Goal: Task Accomplishment & Management: Manage account settings

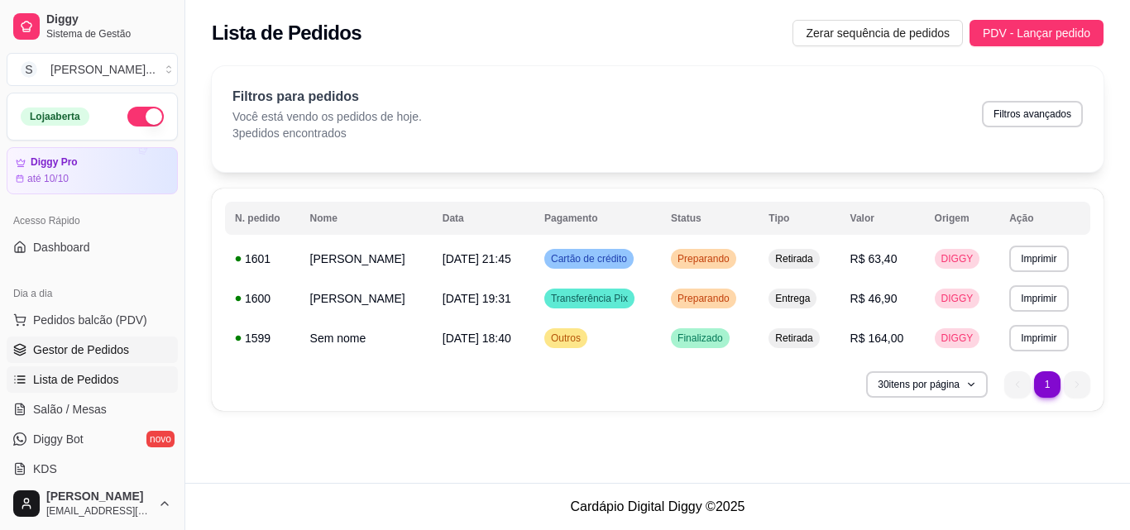
click at [134, 342] on link "Gestor de Pedidos" at bounding box center [92, 350] width 171 height 26
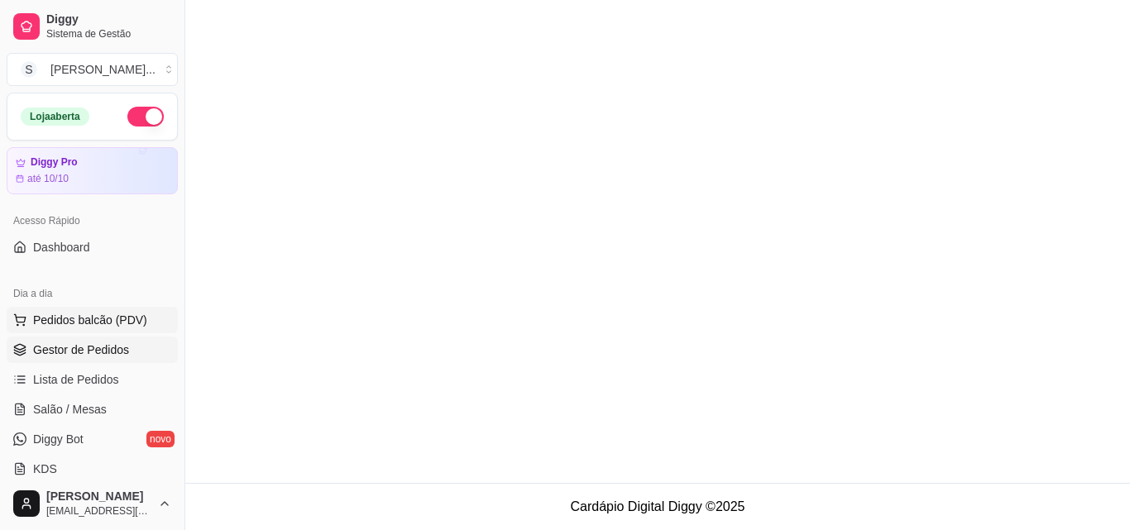
click at [120, 320] on span "Pedidos balcão (PDV)" at bounding box center [90, 320] width 114 height 17
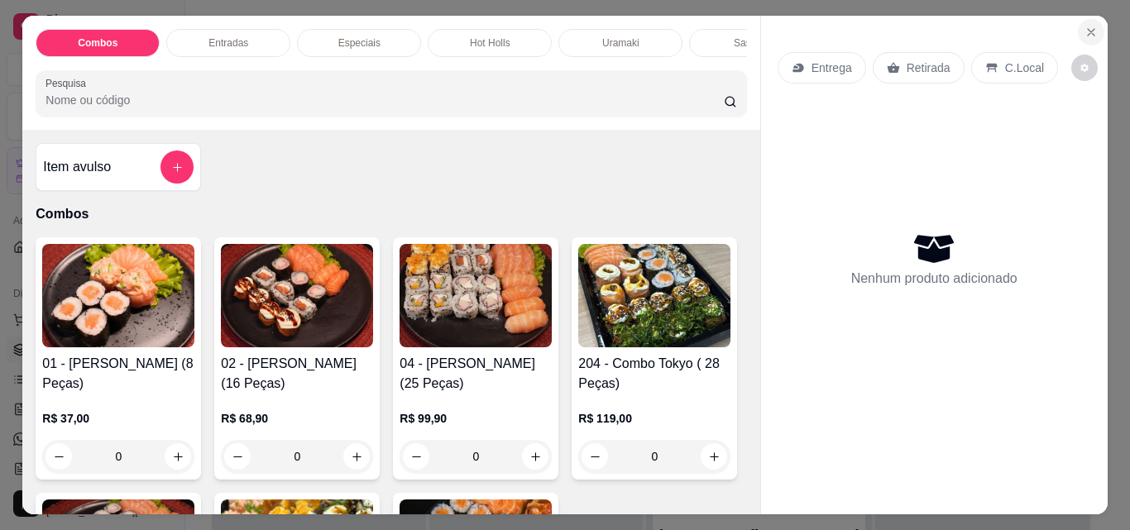
click at [1084, 31] on icon "Close" at bounding box center [1090, 32] width 13 height 13
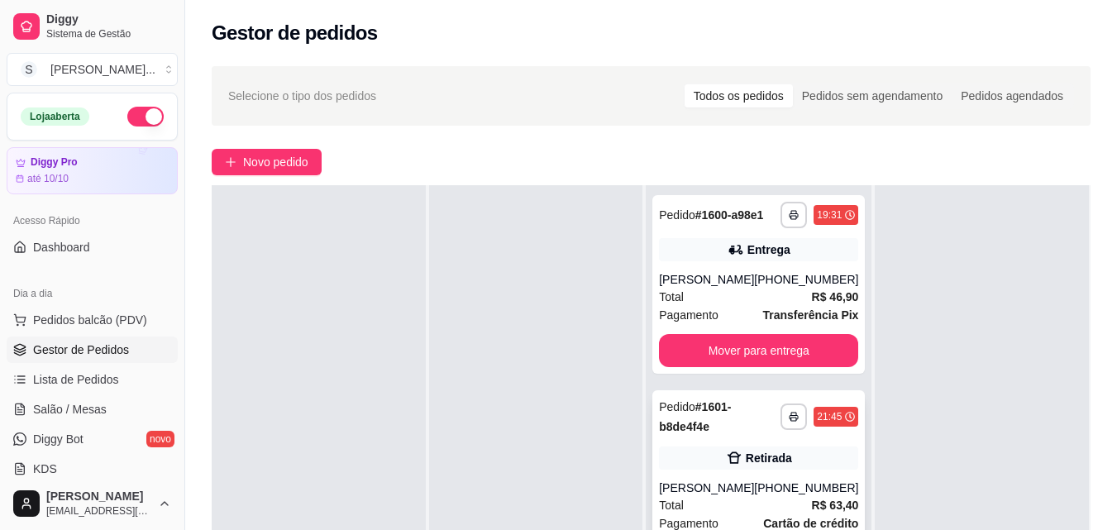
scroll to position [83, 0]
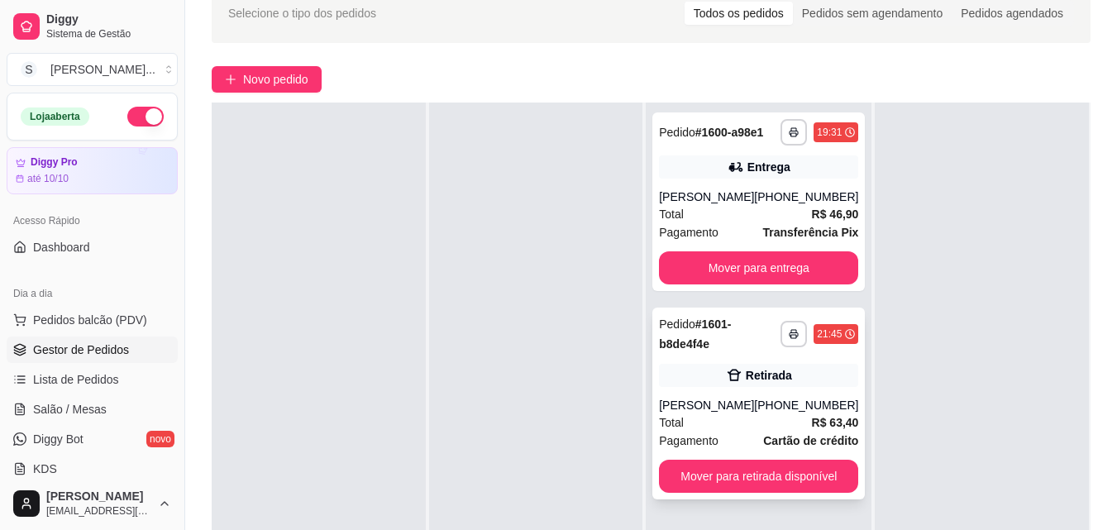
click at [749, 379] on div "Retirada" at bounding box center [769, 375] width 46 height 17
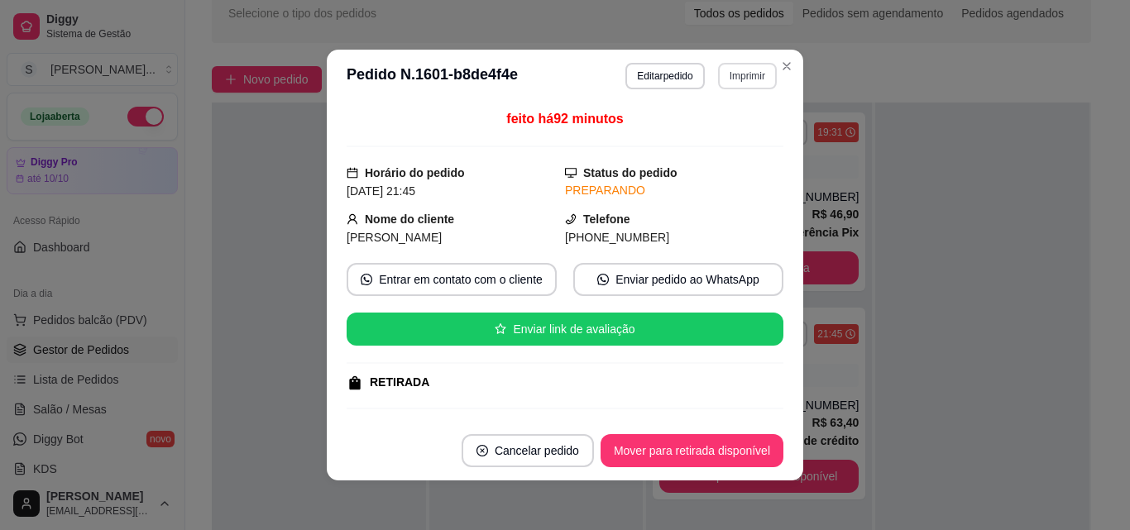
click at [736, 81] on button "Imprimir" at bounding box center [747, 76] width 59 height 26
click at [721, 135] on button "IMPRESSORA" at bounding box center [713, 134] width 120 height 26
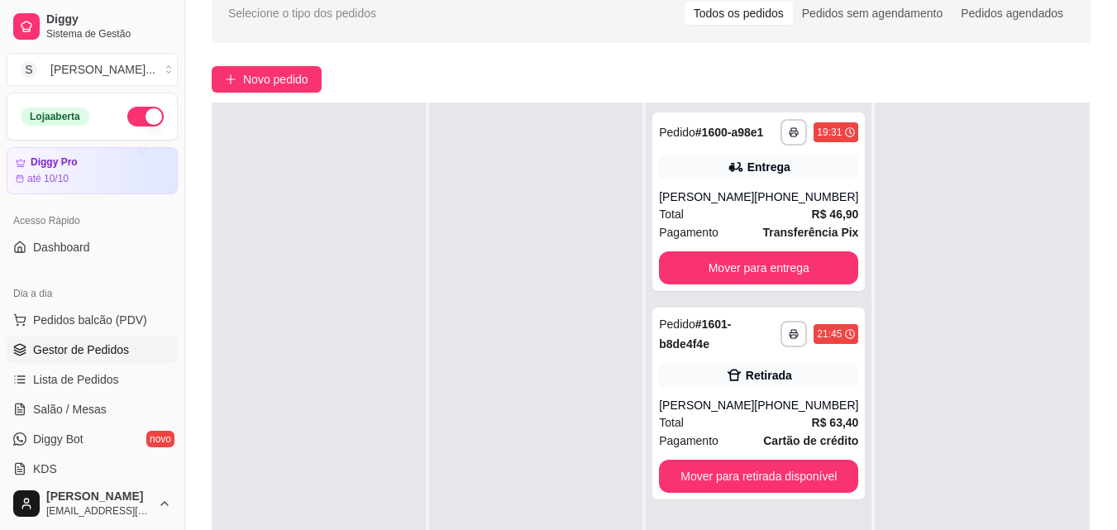
drag, startPoint x: 234, startPoint y: 284, endPoint x: 242, endPoint y: 288, distance: 8.5
drag, startPoint x: 242, startPoint y: 288, endPoint x: 609, endPoint y: 250, distance: 369.2
click at [609, 250] on div at bounding box center [536, 368] width 214 height 530
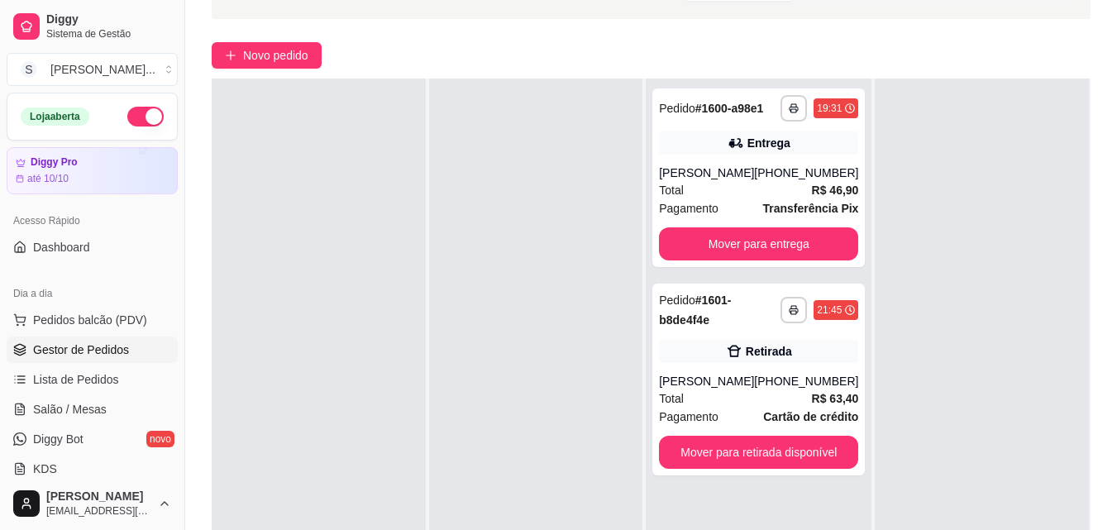
scroll to position [248, 0]
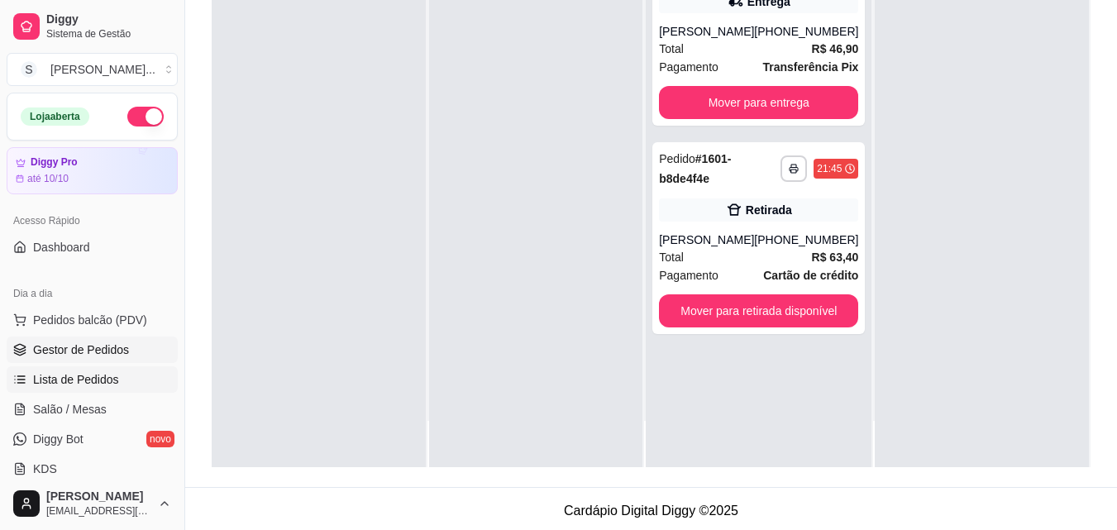
click at [110, 380] on span "Lista de Pedidos" at bounding box center [76, 379] width 86 height 17
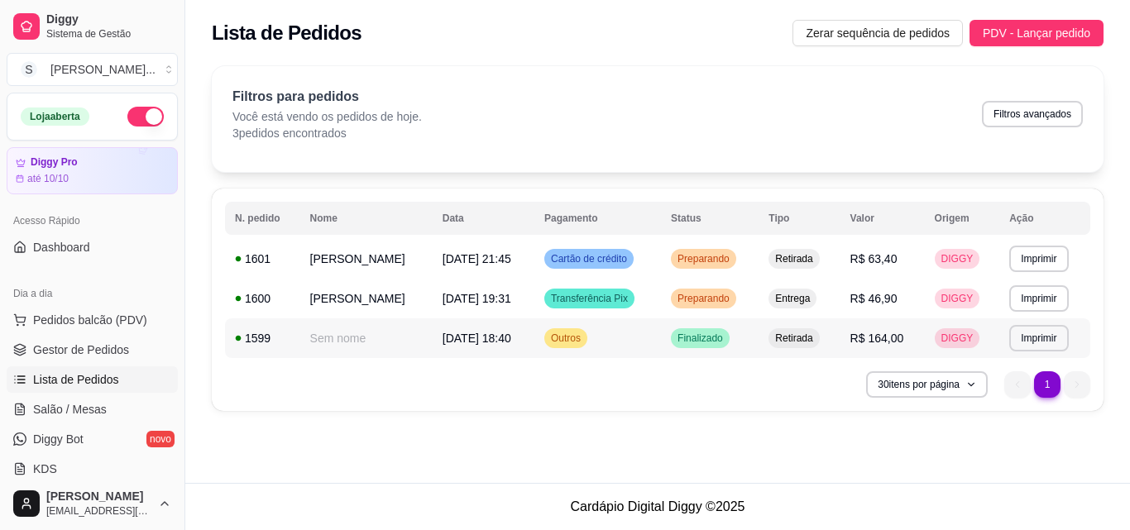
click at [399, 340] on td "Sem nome" at bounding box center [366, 338] width 132 height 40
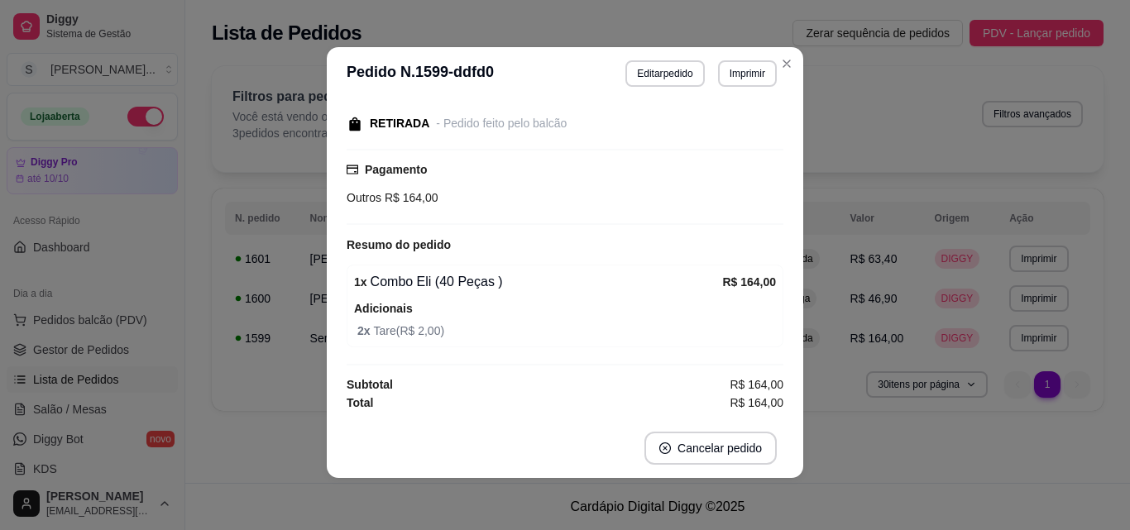
scroll to position [3, 0]
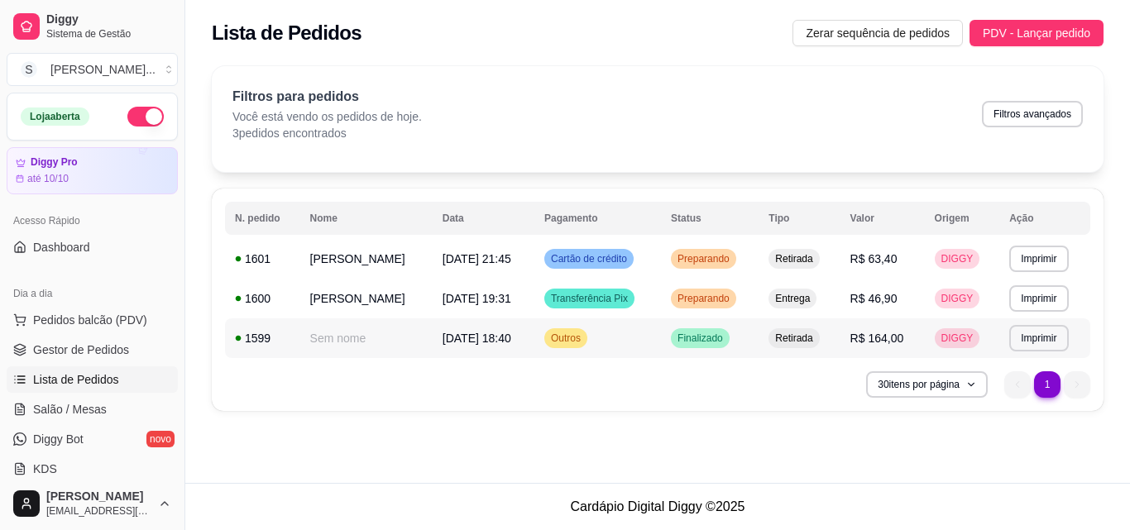
click at [516, 330] on td "[DATE] 18:40" at bounding box center [484, 338] width 102 height 40
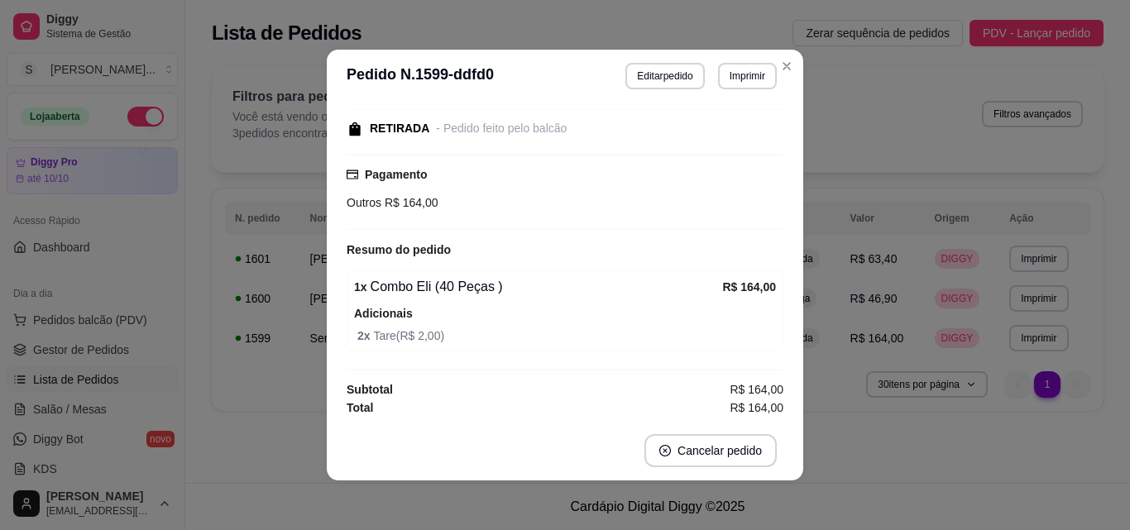
scroll to position [99, 0]
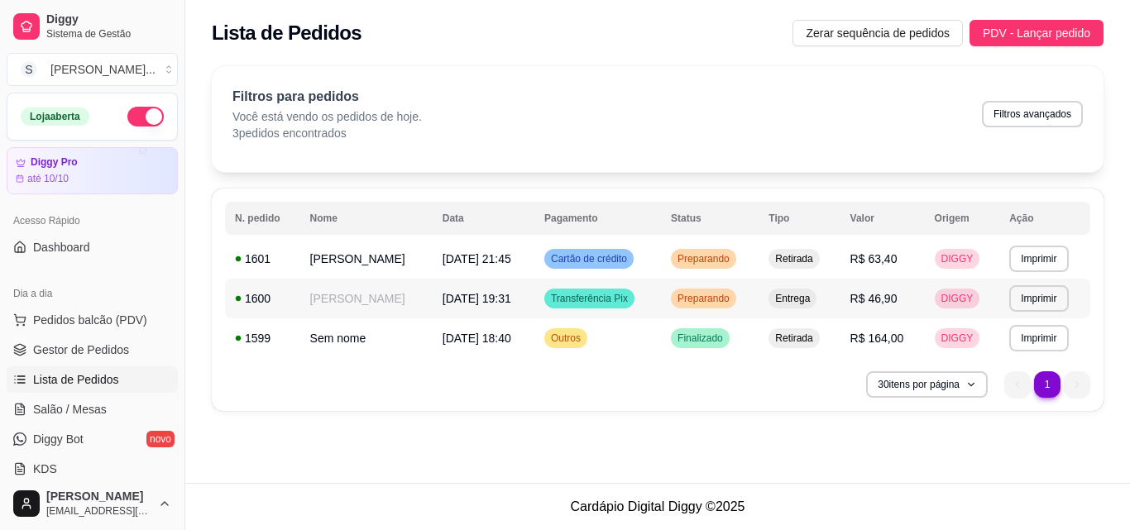
click at [534, 298] on td "[DATE] 19:31" at bounding box center [484, 299] width 102 height 40
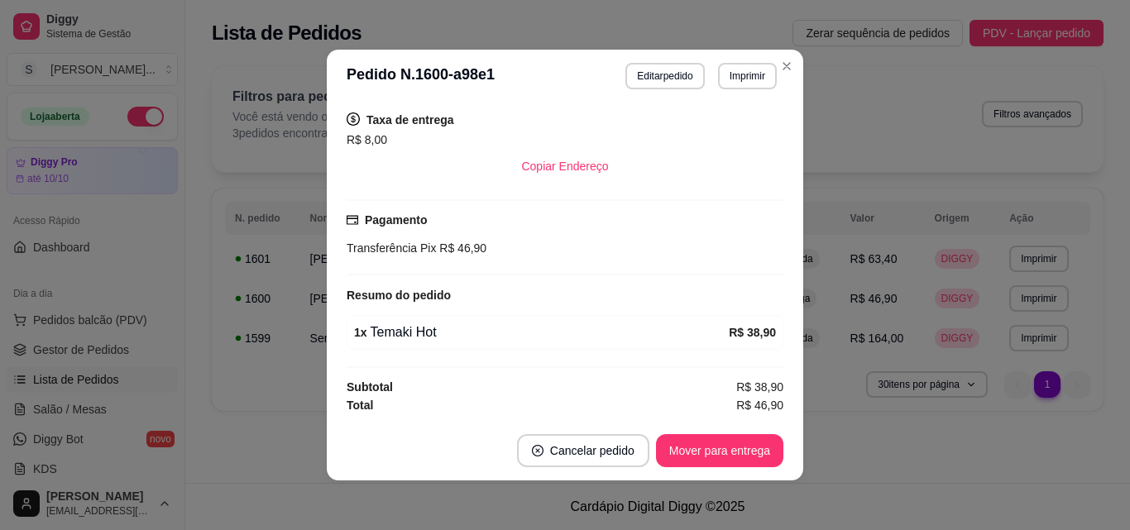
scroll to position [3, 0]
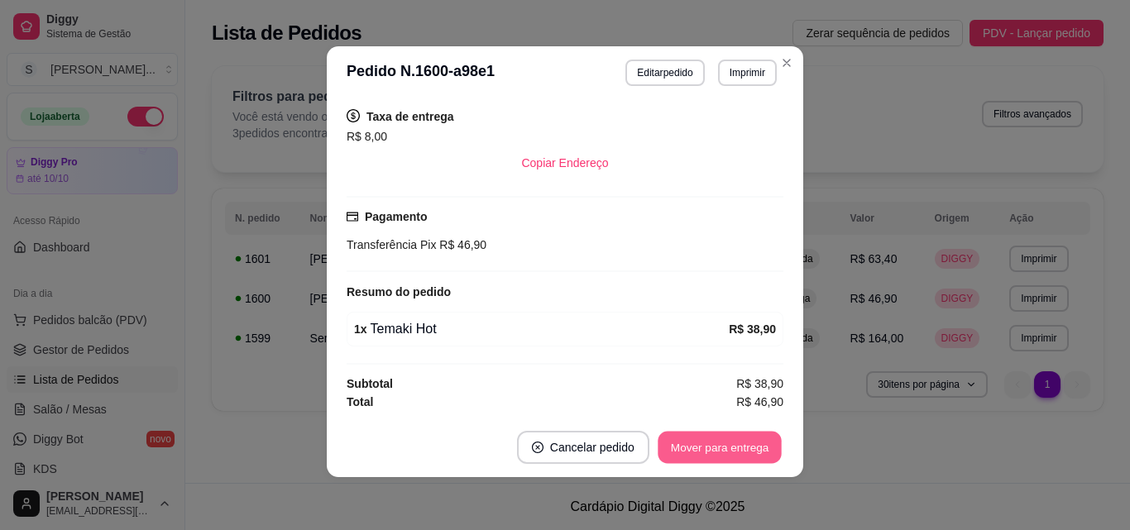
click at [728, 454] on button "Mover para entrega" at bounding box center [720, 448] width 124 height 32
click at [728, 452] on button "Mover para finalizado" at bounding box center [714, 447] width 137 height 33
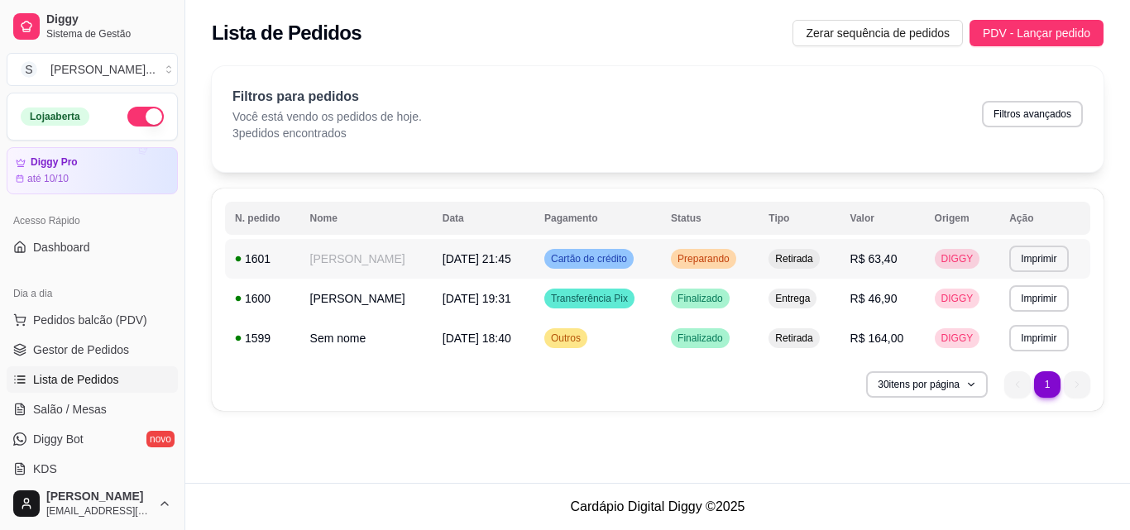
click at [405, 255] on td "[PERSON_NAME]" at bounding box center [366, 259] width 132 height 40
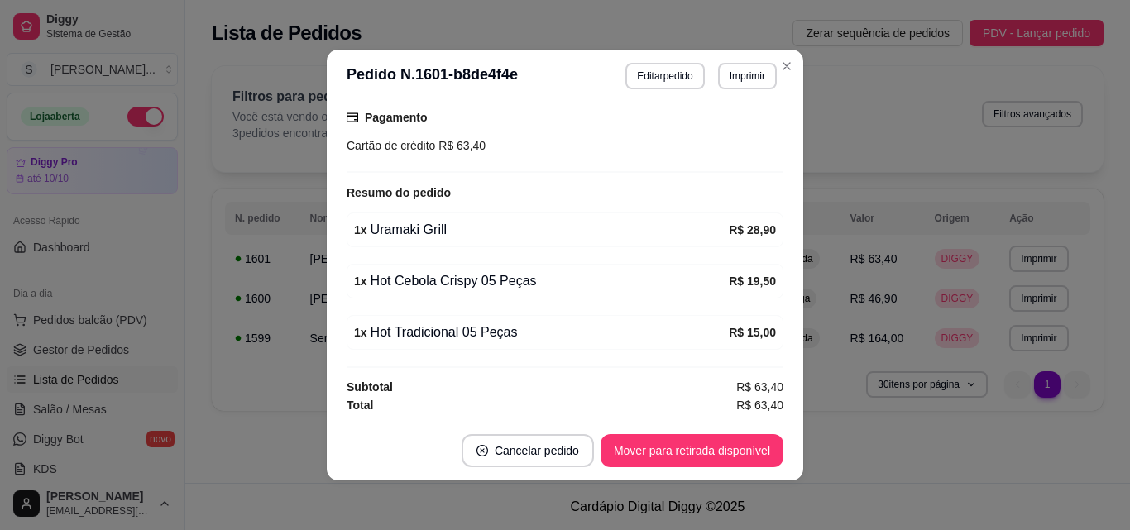
scroll to position [3, 0]
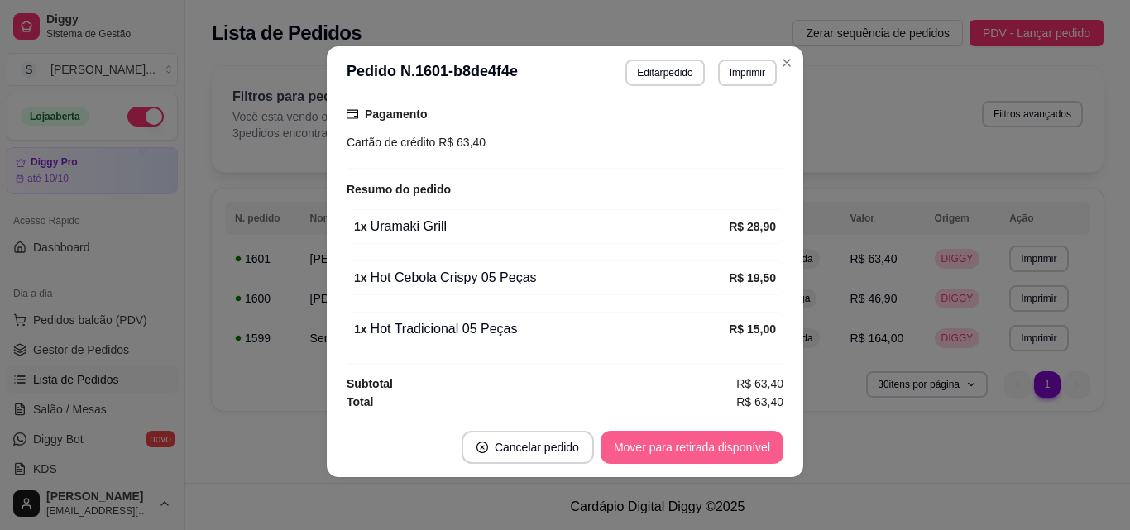
click at [661, 442] on button "Mover para retirada disponível" at bounding box center [692, 447] width 183 height 33
click at [671, 443] on button "Mover para finalizado" at bounding box center [714, 447] width 137 height 33
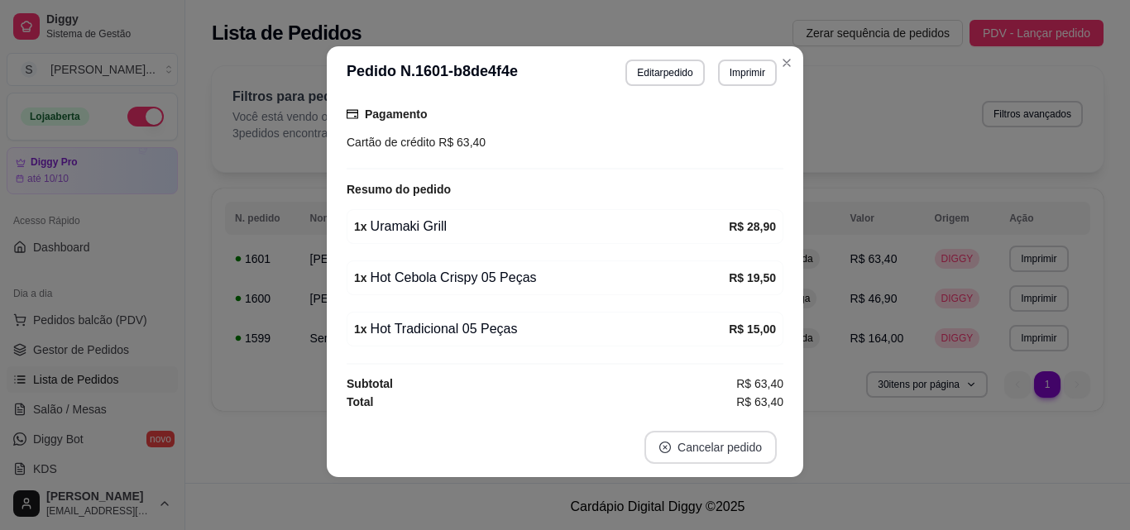
scroll to position [273, 0]
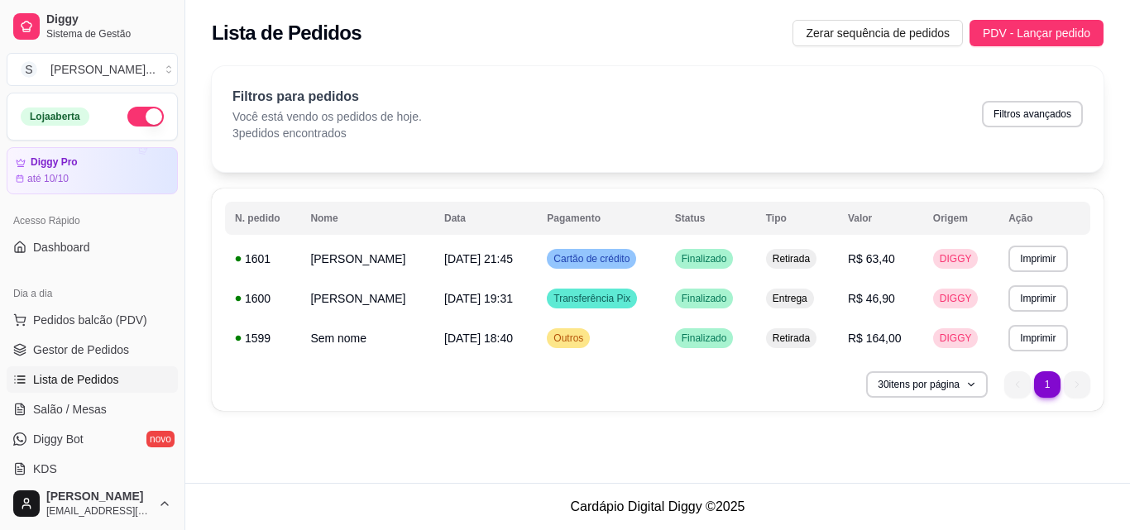
click at [128, 112] on button "button" at bounding box center [145, 117] width 36 height 20
